Goal: Information Seeking & Learning: Learn about a topic

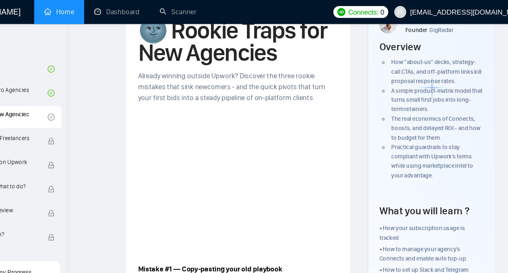
scroll to position [3227, 0]
drag, startPoint x: 237, startPoint y: 99, endPoint x: 148, endPoint y: 155, distance: 104.8
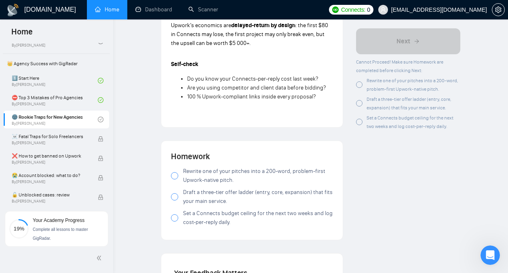
scroll to position [819, 0]
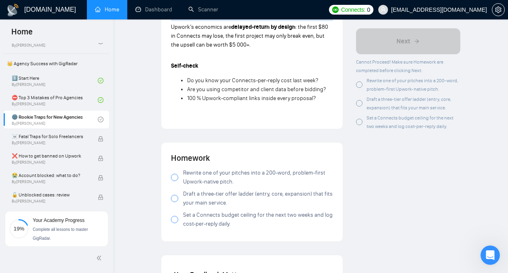
click at [177, 174] on div at bounding box center [174, 177] width 7 height 7
click at [176, 195] on div at bounding box center [174, 198] width 7 height 7
click at [173, 216] on div at bounding box center [174, 219] width 7 height 7
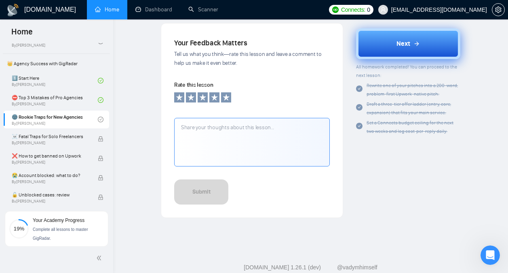
click at [405, 49] on button "Next" at bounding box center [408, 43] width 104 height 31
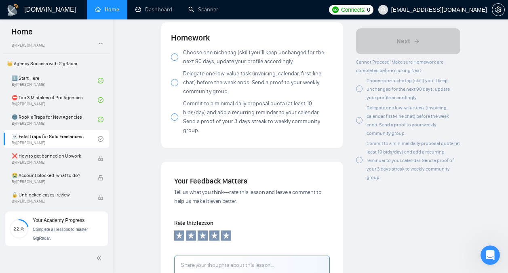
scroll to position [891, 0]
click at [269, 53] on span "Choose one niche tag (skill) you’ll keep unchanged for the next 90 days; update…" at bounding box center [258, 57] width 150 height 18
click at [257, 69] on span "Delegate one low-value task (invoicing, calendar, first-line chat) before the w…" at bounding box center [258, 82] width 150 height 27
click at [233, 104] on span "Commit to a minimal daily proposal quota (at least 10 bids/day) and add a recur…" at bounding box center [258, 117] width 150 height 36
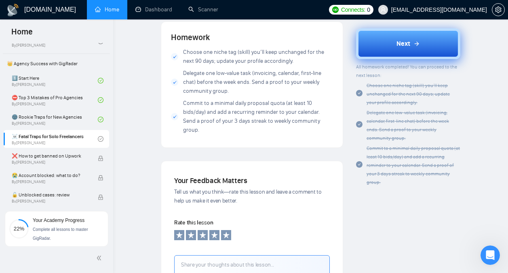
click at [397, 47] on span "Next" at bounding box center [404, 44] width 14 height 10
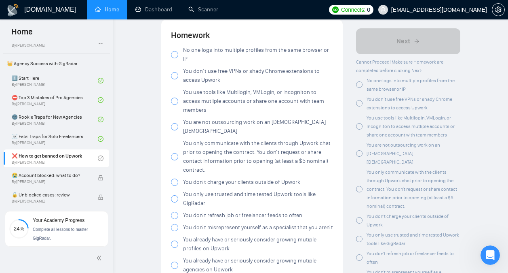
scroll to position [1515, 0]
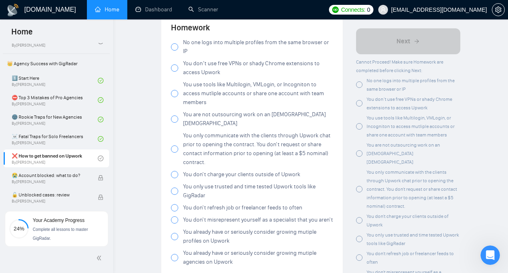
click at [172, 64] on div at bounding box center [174, 67] width 7 height 7
click at [176, 45] on div at bounding box center [174, 46] width 7 height 7
click at [174, 90] on div at bounding box center [174, 93] width 7 height 7
click at [174, 115] on div at bounding box center [174, 118] width 7 height 7
click at [174, 145] on div at bounding box center [174, 148] width 7 height 7
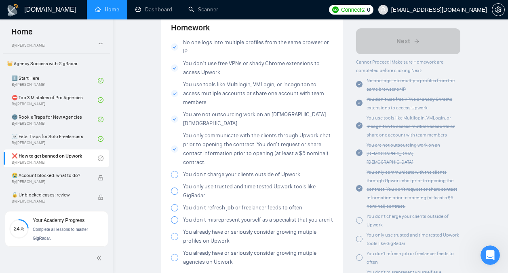
click at [173, 170] on label "You don't charge your clients outside of Upwork" at bounding box center [252, 174] width 162 height 9
click at [173, 187] on div at bounding box center [174, 190] width 7 height 7
click at [174, 204] on div at bounding box center [174, 207] width 7 height 7
click at [178, 215] on label "You don't misrepresent yourself as a specialist that you aren't" at bounding box center [252, 219] width 162 height 9
click at [175, 233] on div at bounding box center [174, 236] width 7 height 7
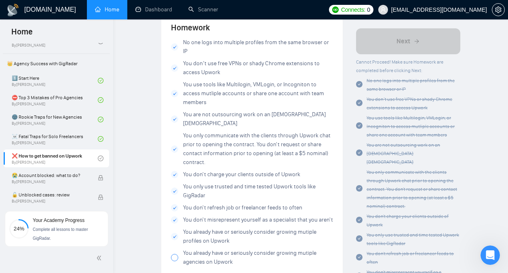
click at [174, 254] on div at bounding box center [174, 257] width 7 height 7
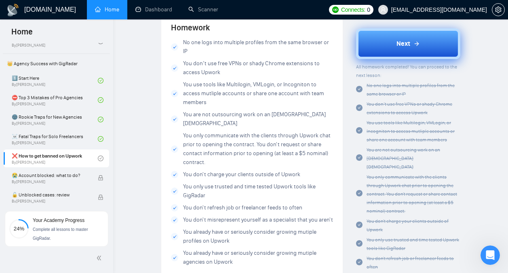
click at [414, 48] on div "Next" at bounding box center [408, 44] width 23 height 10
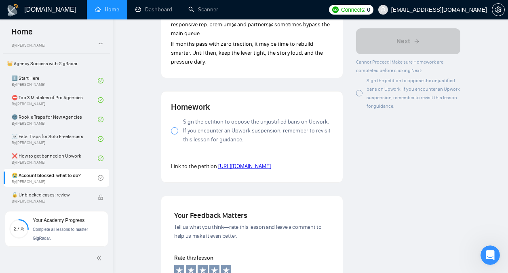
scroll to position [870, 0]
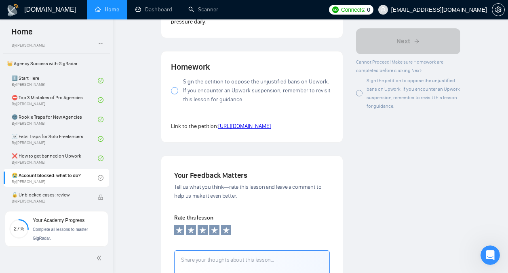
click at [174, 94] on div at bounding box center [174, 90] width 7 height 7
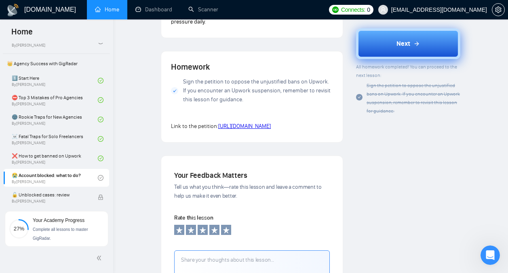
click at [394, 43] on button "Next" at bounding box center [408, 43] width 104 height 31
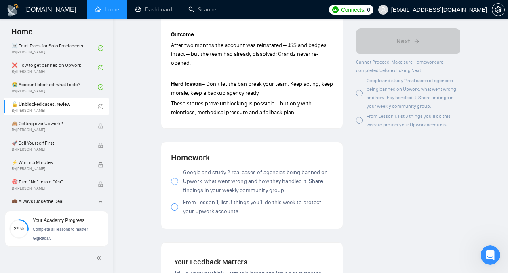
scroll to position [684, 0]
click at [171, 177] on span at bounding box center [174, 180] width 7 height 7
click at [172, 203] on span at bounding box center [174, 206] width 7 height 7
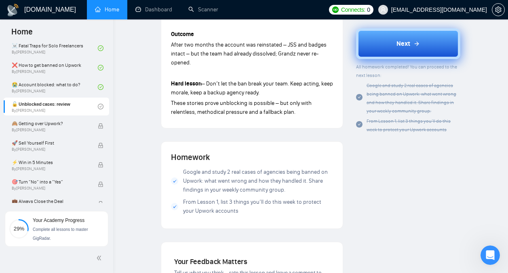
click at [415, 43] on icon at bounding box center [417, 43] width 6 height 6
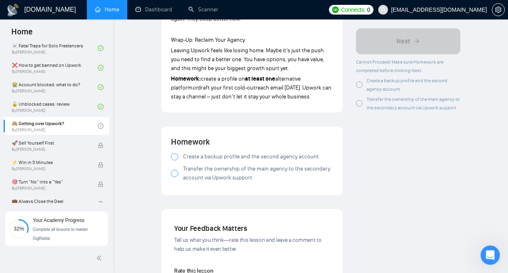
scroll to position [932, 0]
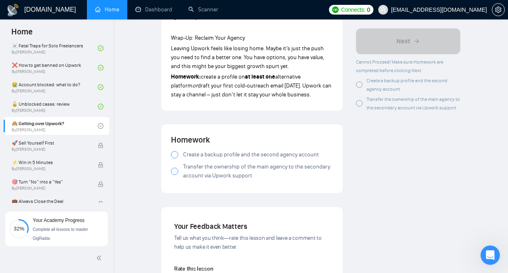
click at [243, 151] on span "Create a backup profile and the second agency account" at bounding box center [251, 154] width 136 height 9
click at [237, 172] on span "Transfer the ownership of the main agency to the secondary account via Upwork s…" at bounding box center [258, 171] width 150 height 18
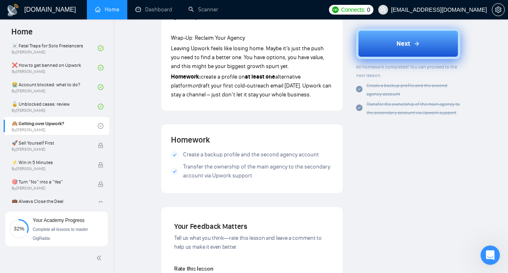
click at [405, 52] on button "Next" at bounding box center [408, 43] width 104 height 31
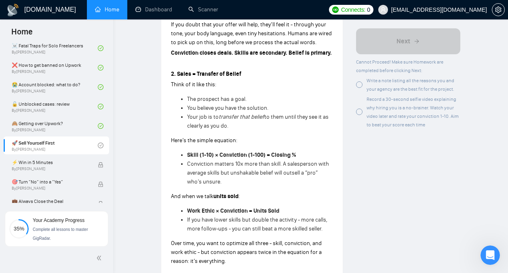
scroll to position [388, 0]
